Goal: Browse casually

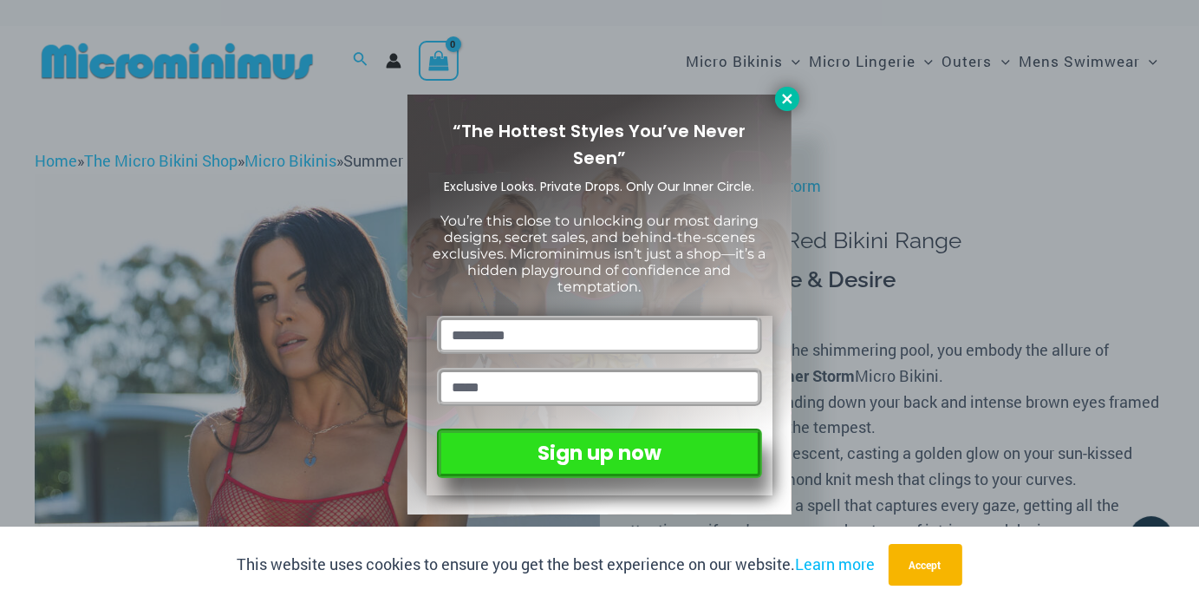
click at [781, 101] on icon at bounding box center [788, 99] width 16 height 16
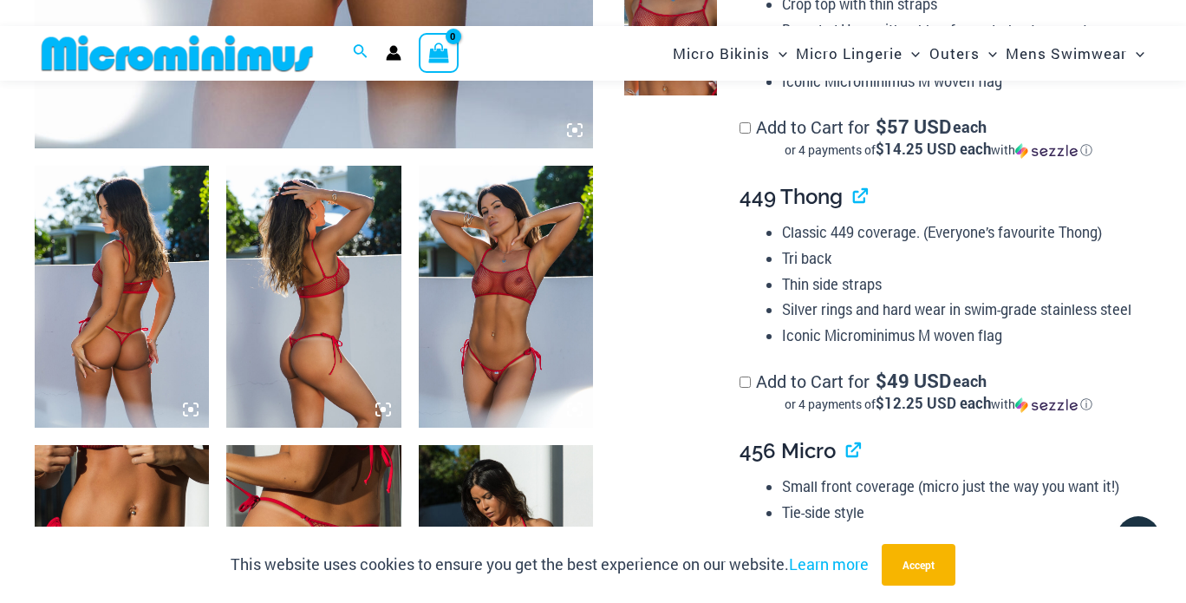
scroll to position [851, 0]
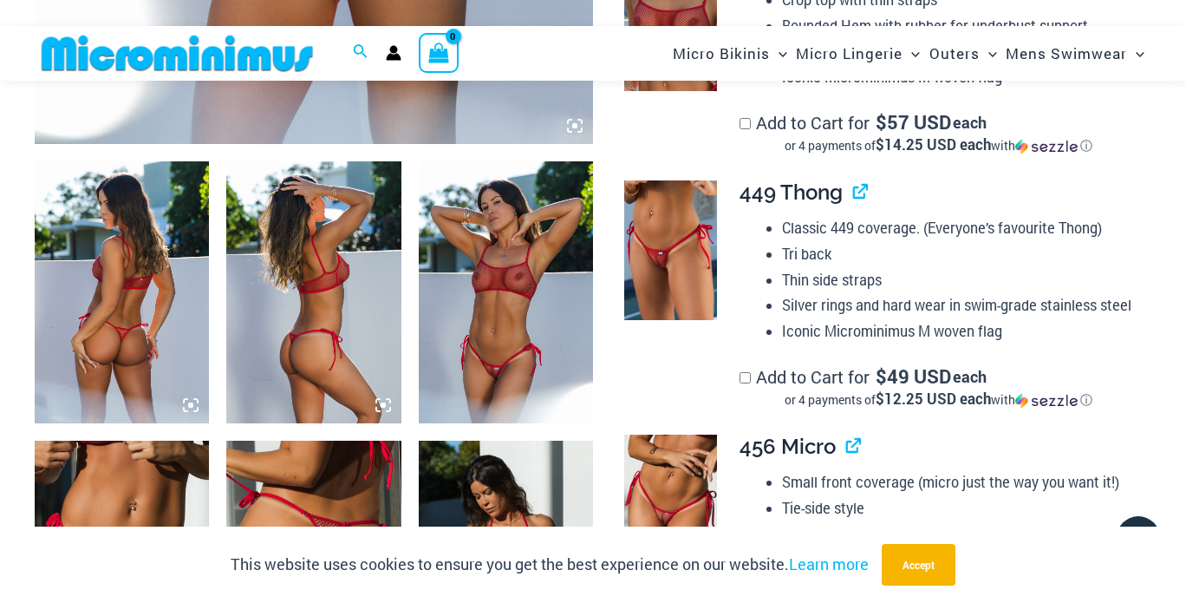
click at [510, 369] on img at bounding box center [506, 292] width 174 height 262
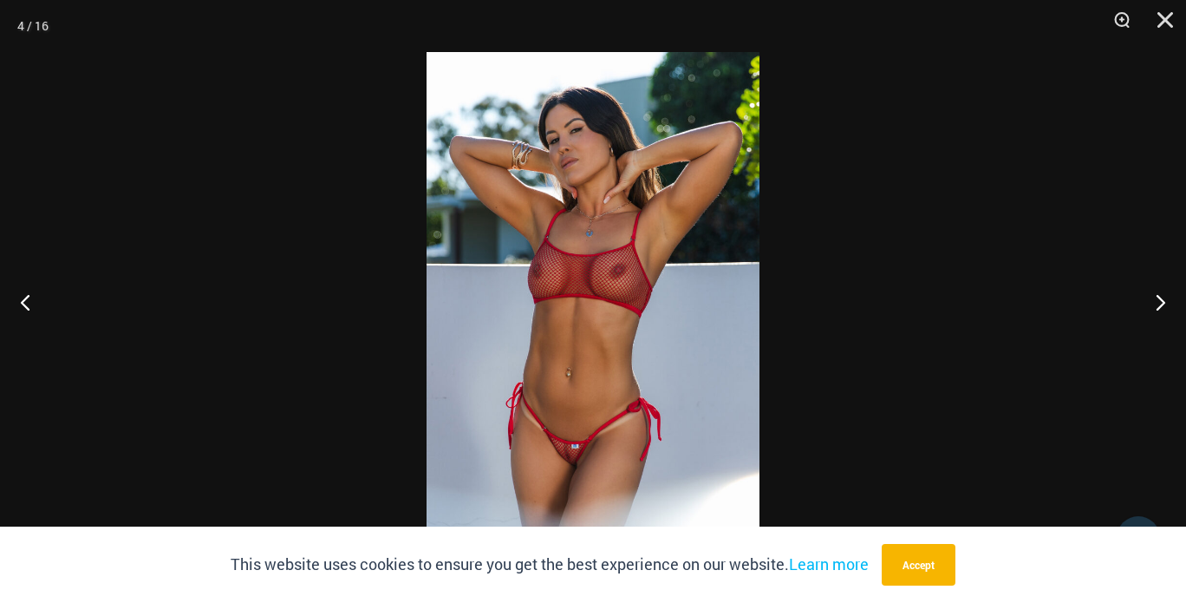
click at [580, 457] on img at bounding box center [593, 301] width 333 height 499
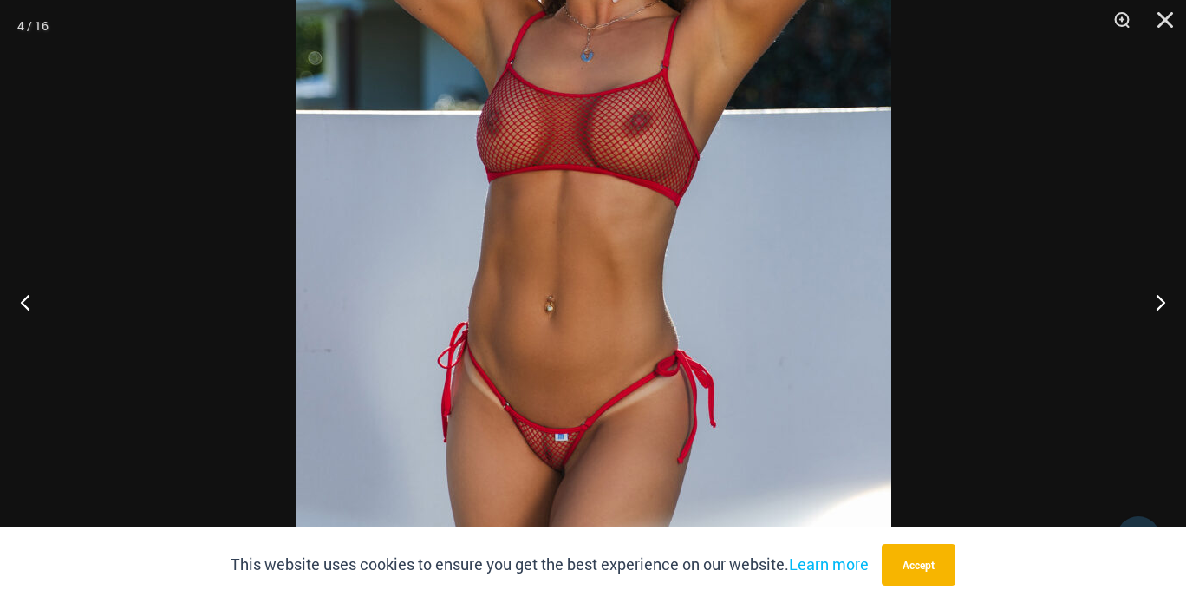
click at [579, 457] on img at bounding box center [594, 177] width 596 height 893
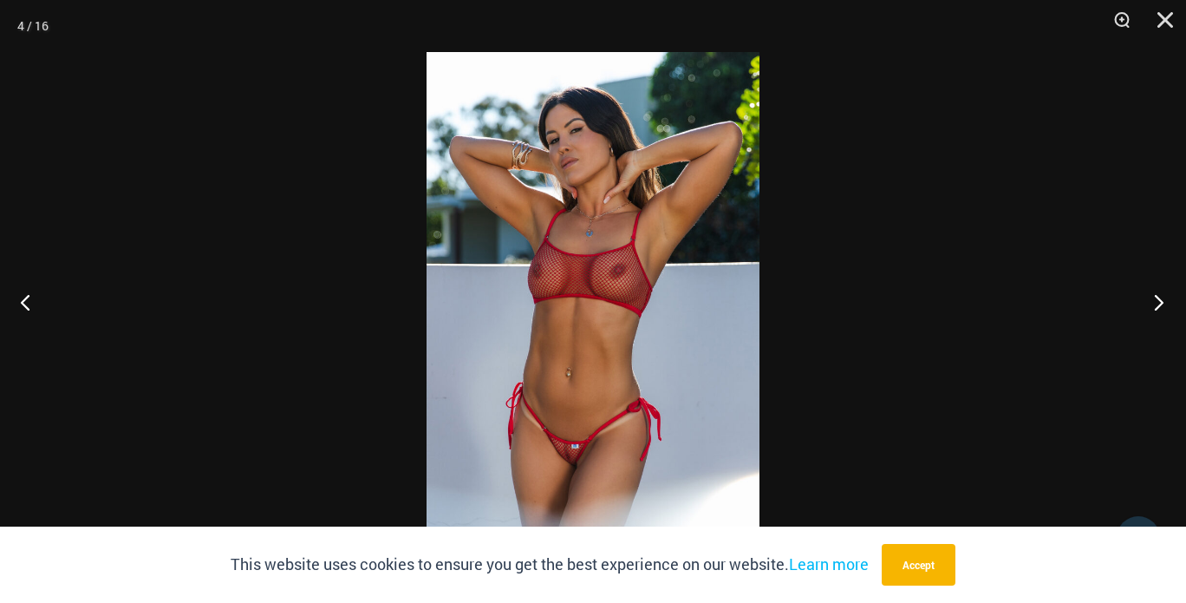
click at [1159, 302] on button "Next" at bounding box center [1153, 301] width 65 height 87
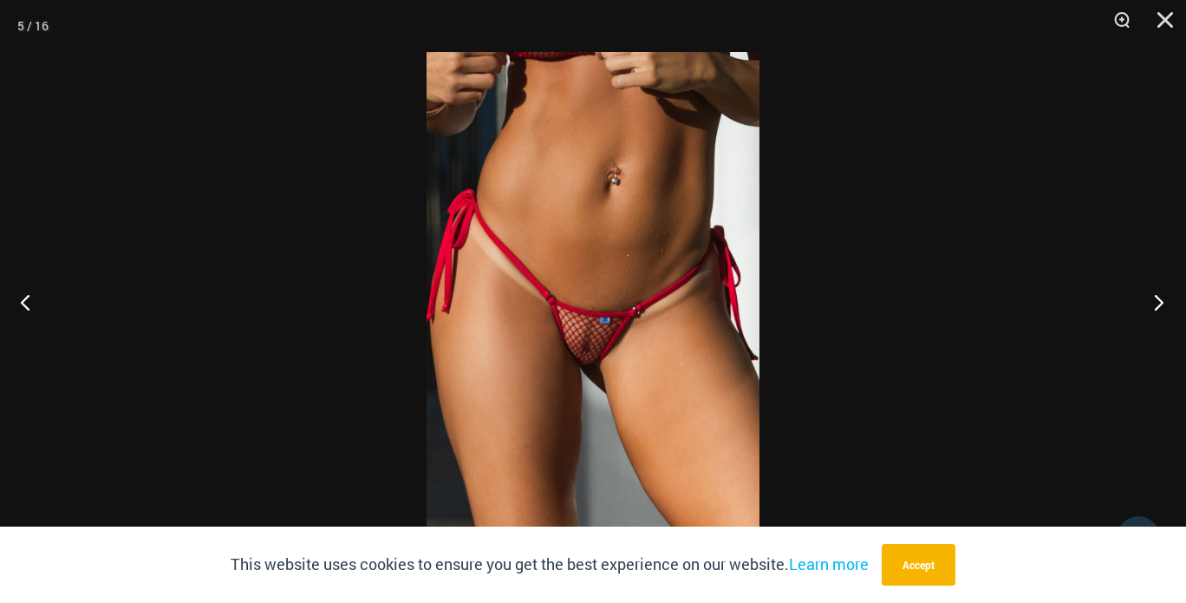
click at [1159, 302] on button "Next" at bounding box center [1153, 301] width 65 height 87
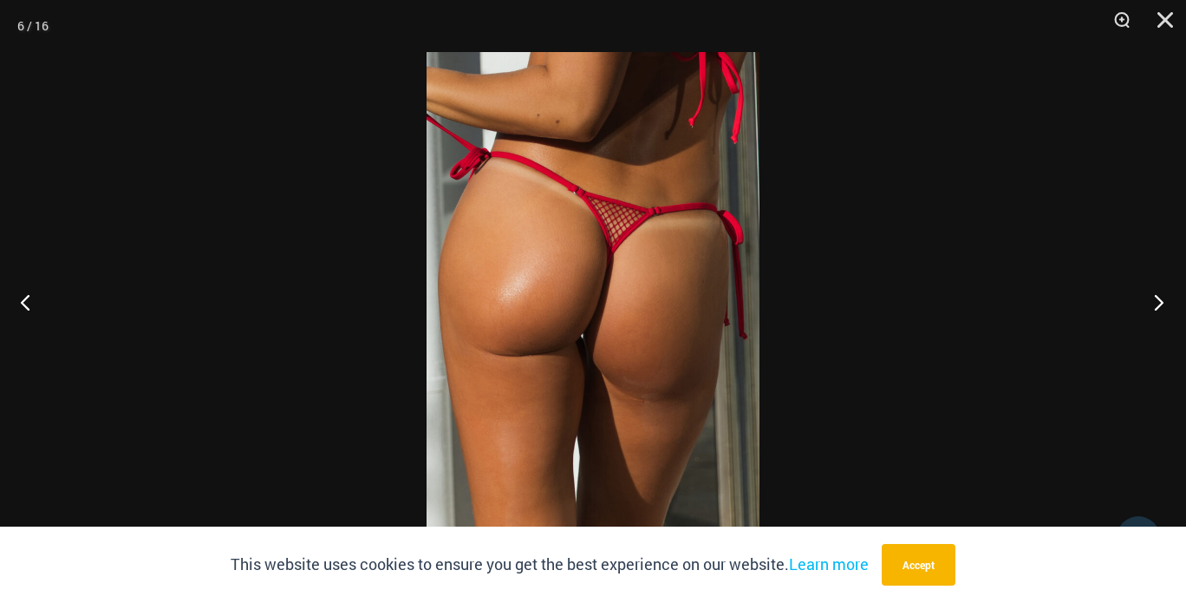
click at [1159, 302] on button "Next" at bounding box center [1153, 301] width 65 height 87
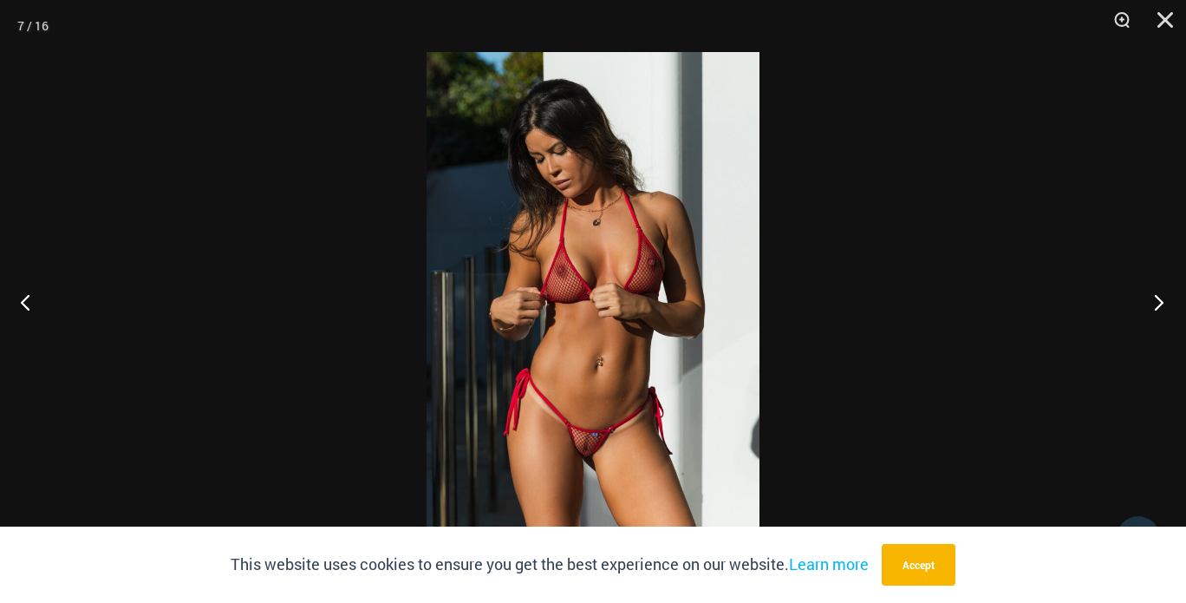
click at [1159, 302] on button "Next" at bounding box center [1153, 301] width 65 height 87
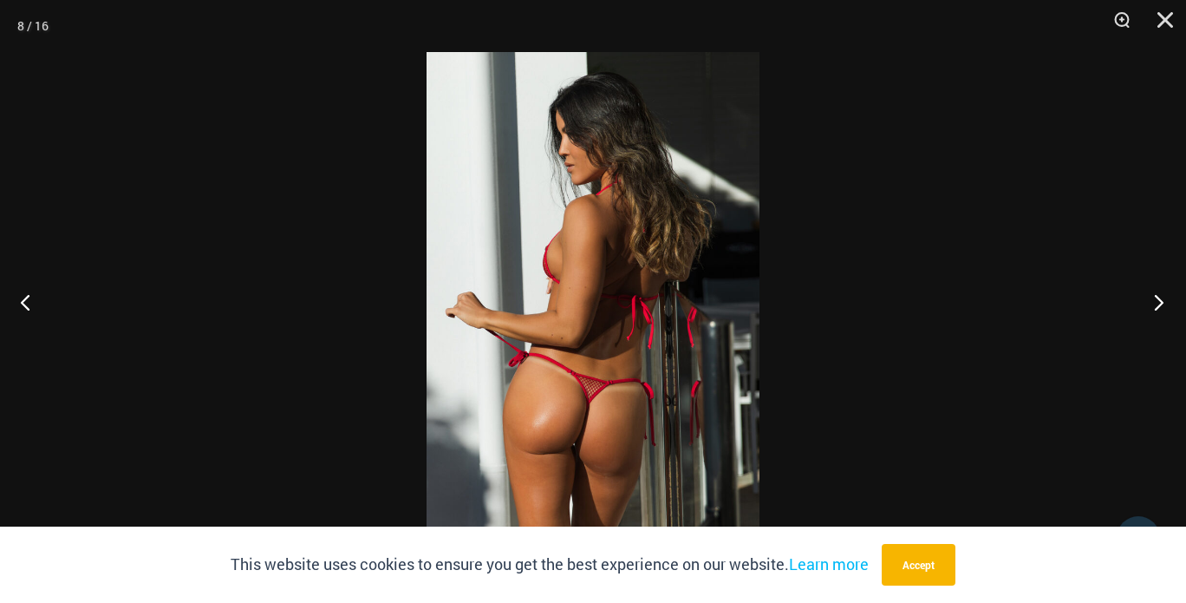
click at [1159, 302] on button "Next" at bounding box center [1153, 301] width 65 height 87
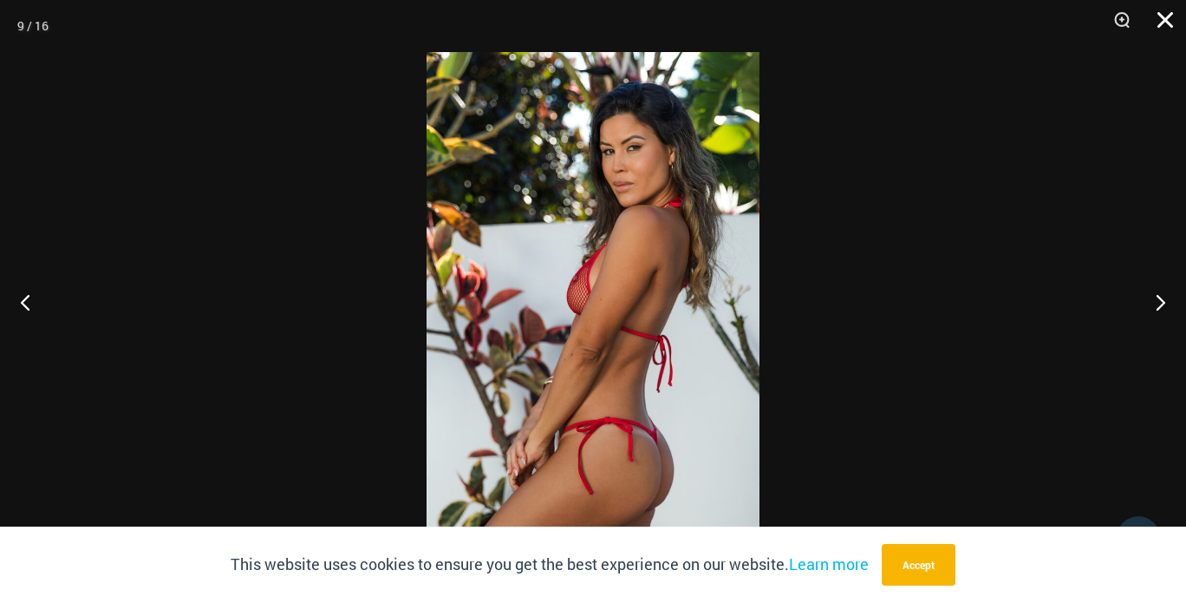
click at [1160, 19] on button "Close" at bounding box center [1159, 26] width 43 height 52
